Goal: Task Accomplishment & Management: Complete application form

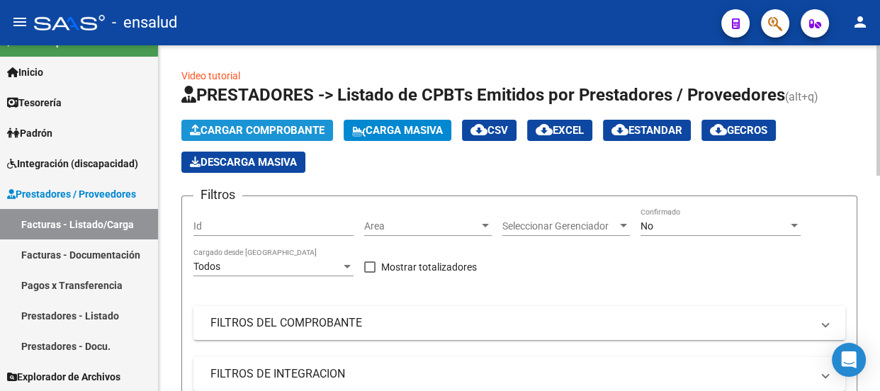
click at [269, 126] on span "Cargar Comprobante" at bounding box center [257, 130] width 135 height 13
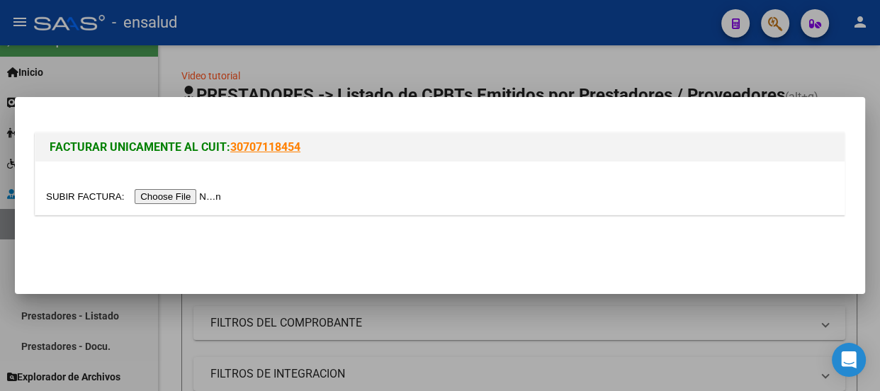
click at [191, 198] on input "file" at bounding box center [135, 196] width 179 height 15
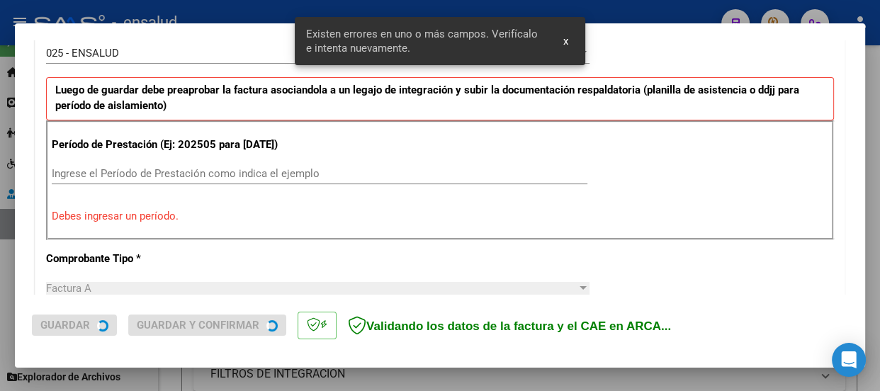
scroll to position [437, 0]
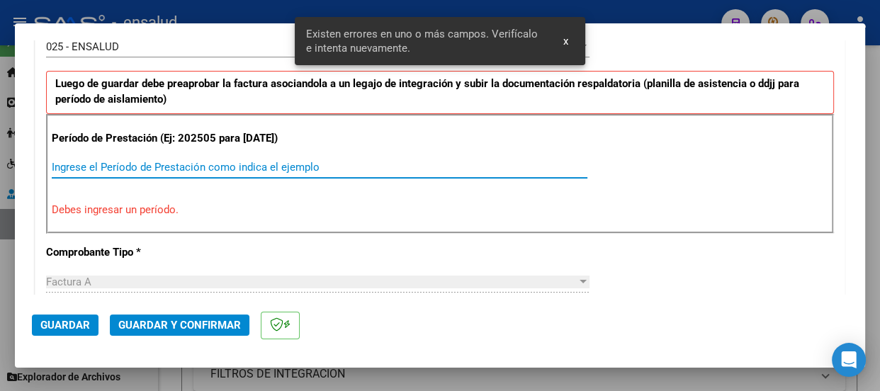
click at [79, 174] on input "Ingrese el Período de Prestación como indica el ejemplo" at bounding box center [320, 167] width 536 height 13
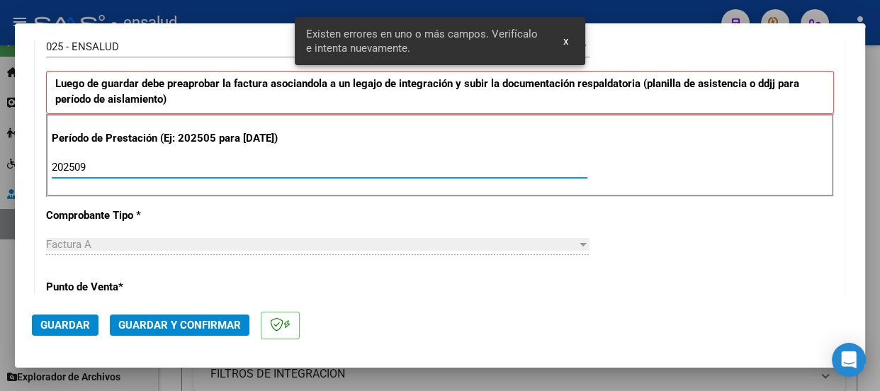
type input "202509"
click at [72, 329] on span "Guardar" at bounding box center [65, 325] width 50 height 13
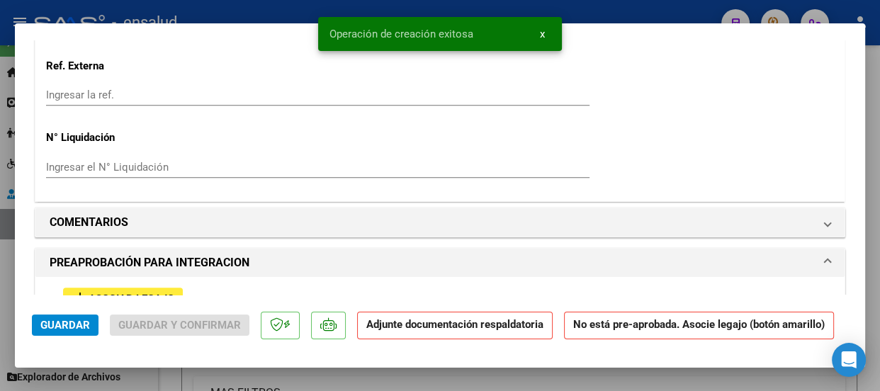
scroll to position [1288, 0]
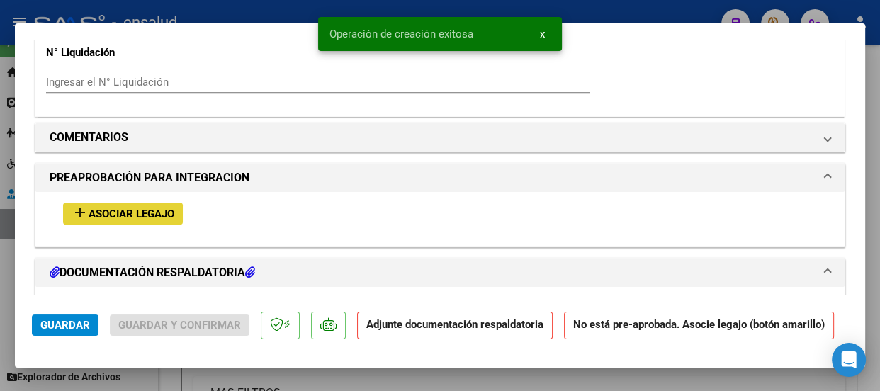
click at [153, 220] on span "Asociar Legajo" at bounding box center [132, 214] width 86 height 13
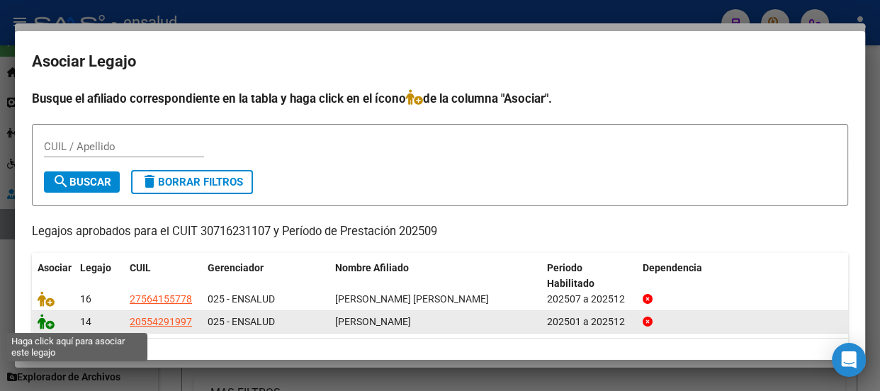
click at [51, 325] on icon at bounding box center [46, 322] width 17 height 16
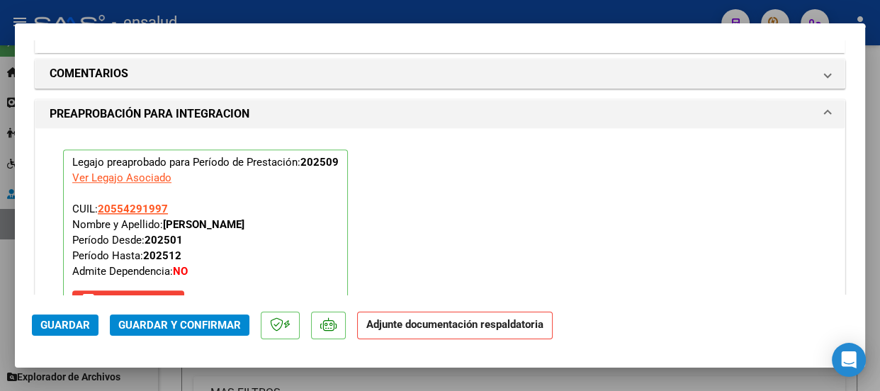
scroll to position [1583, 0]
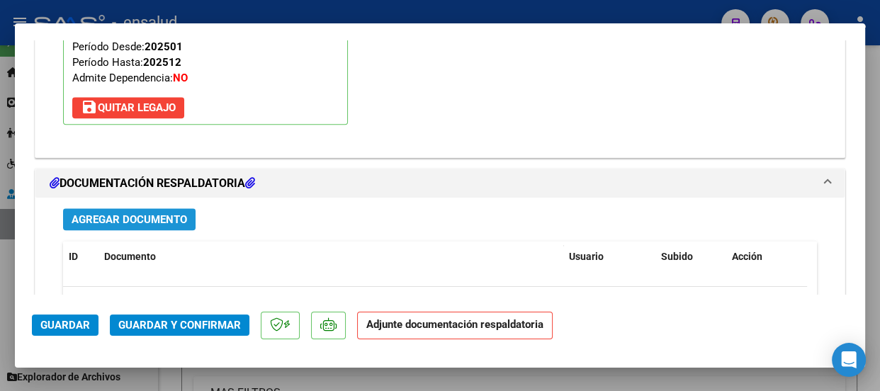
click at [158, 226] on span "Agregar Documento" at bounding box center [129, 219] width 115 height 13
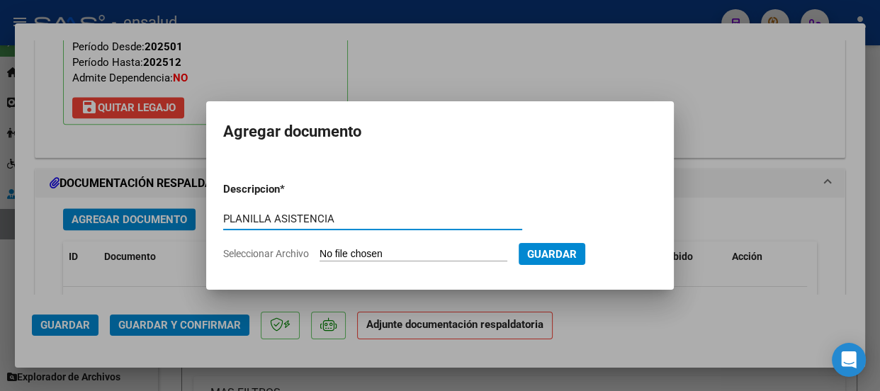
type input "PLANILLA ASISTENCIA"
click at [437, 259] on input "Seleccionar Archivo" at bounding box center [414, 254] width 188 height 13
type input "C:\fakepath\[PERSON_NAME] LAUTARO_202509_89_N_CENTRO LA HUELLA_10-26668-PA.pdf"
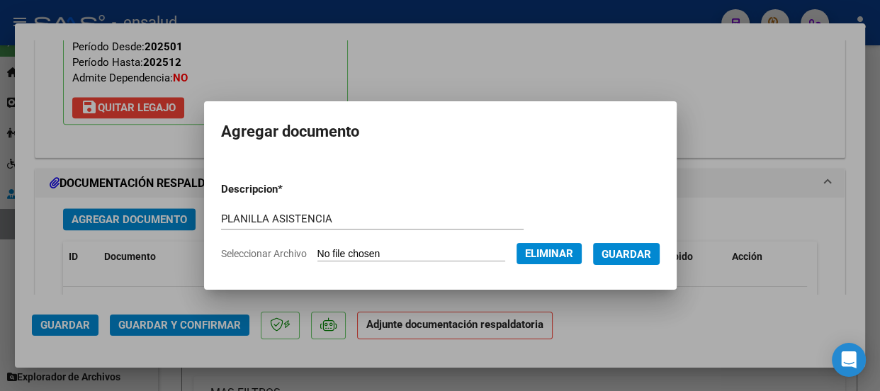
drag, startPoint x: 648, startPoint y: 252, endPoint x: 640, endPoint y: 254, distance: 8.8
click at [648, 252] on span "Guardar" at bounding box center [627, 254] width 50 height 13
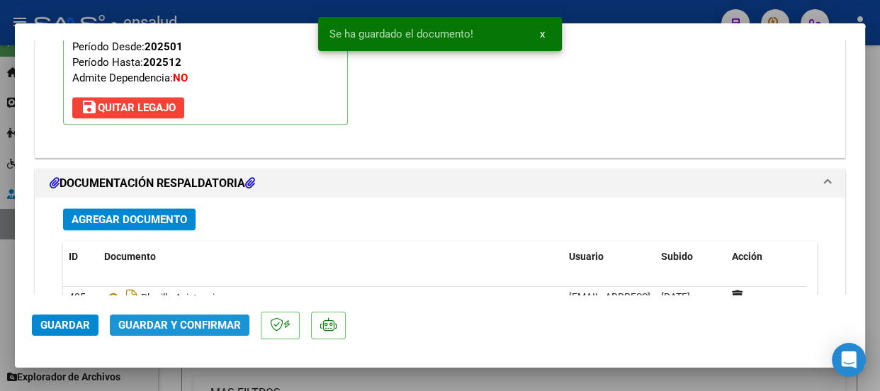
click at [204, 323] on span "Guardar y Confirmar" at bounding box center [179, 325] width 123 height 13
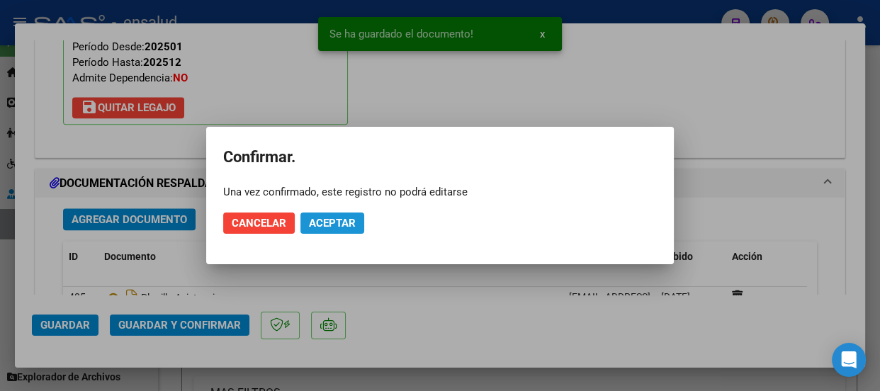
click at [356, 225] on button "Aceptar" at bounding box center [332, 223] width 64 height 21
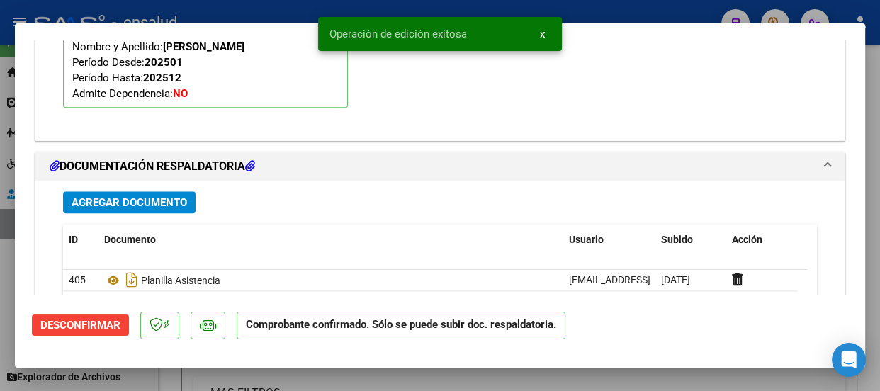
click at [541, 32] on span "x" at bounding box center [542, 34] width 5 height 13
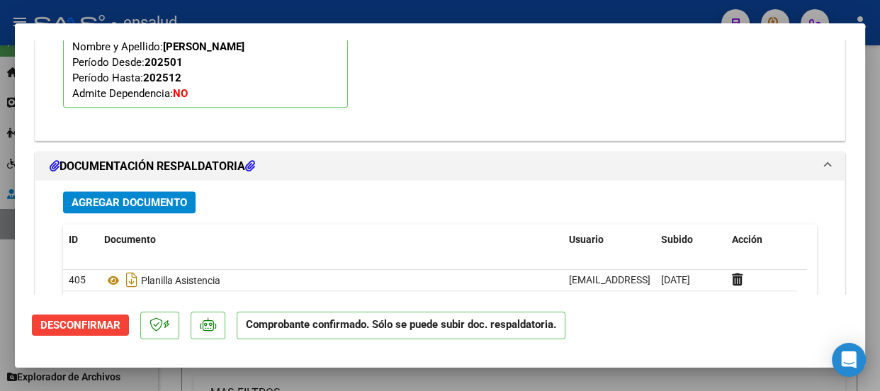
drag, startPoint x: 477, startPoint y: 11, endPoint x: 421, endPoint y: 102, distance: 106.6
click at [475, 14] on div at bounding box center [440, 195] width 880 height 391
type input "$ 0,00"
